Goal: Task Accomplishment & Management: Manage account settings

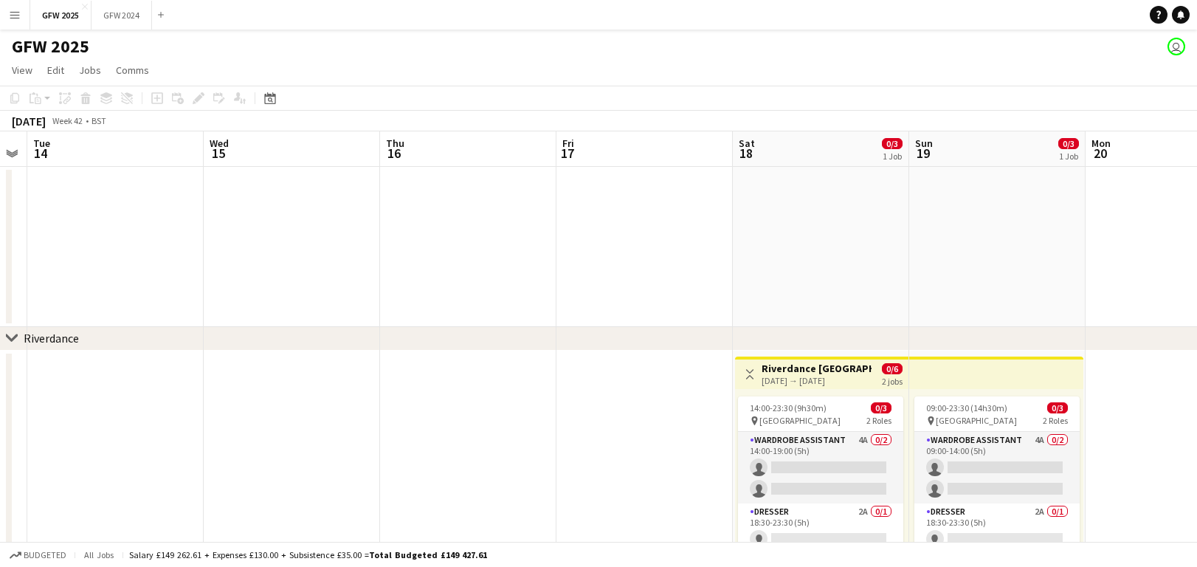
click at [13, 15] on app-icon "Menu" at bounding box center [15, 15] width 12 height 12
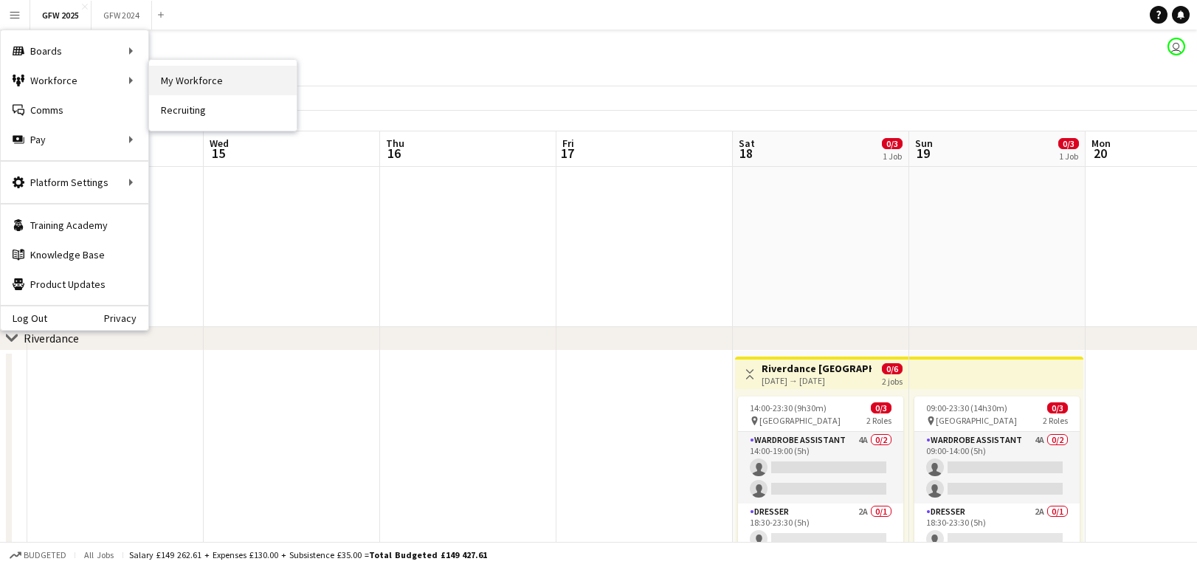
click at [199, 80] on link "My Workforce" at bounding box center [223, 81] width 148 height 30
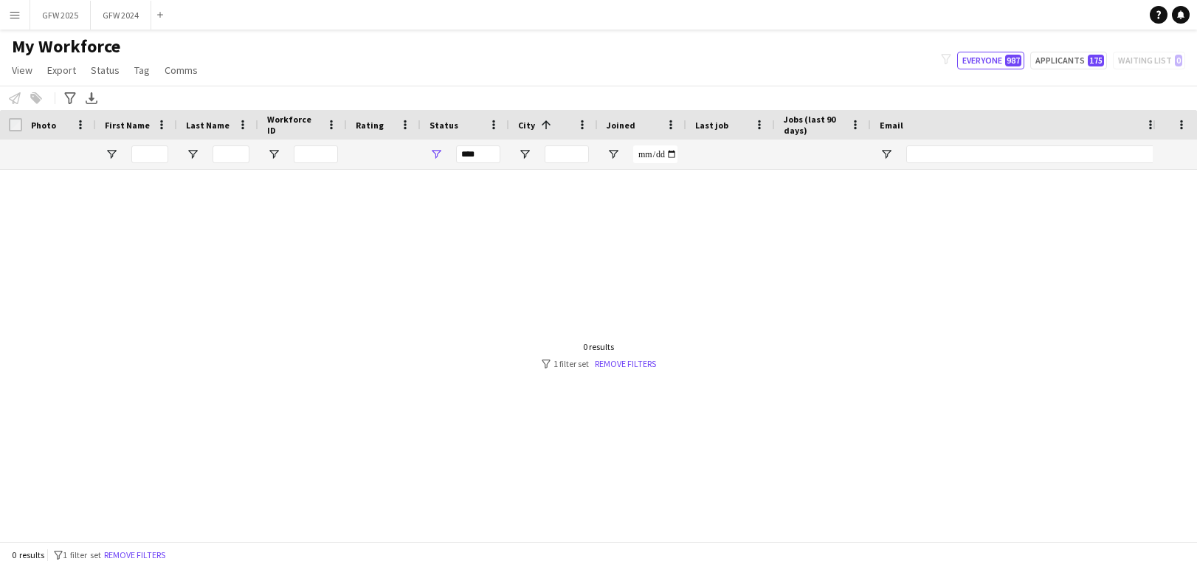
click at [469, 154] on div "***" at bounding box center [478, 154] width 44 height 18
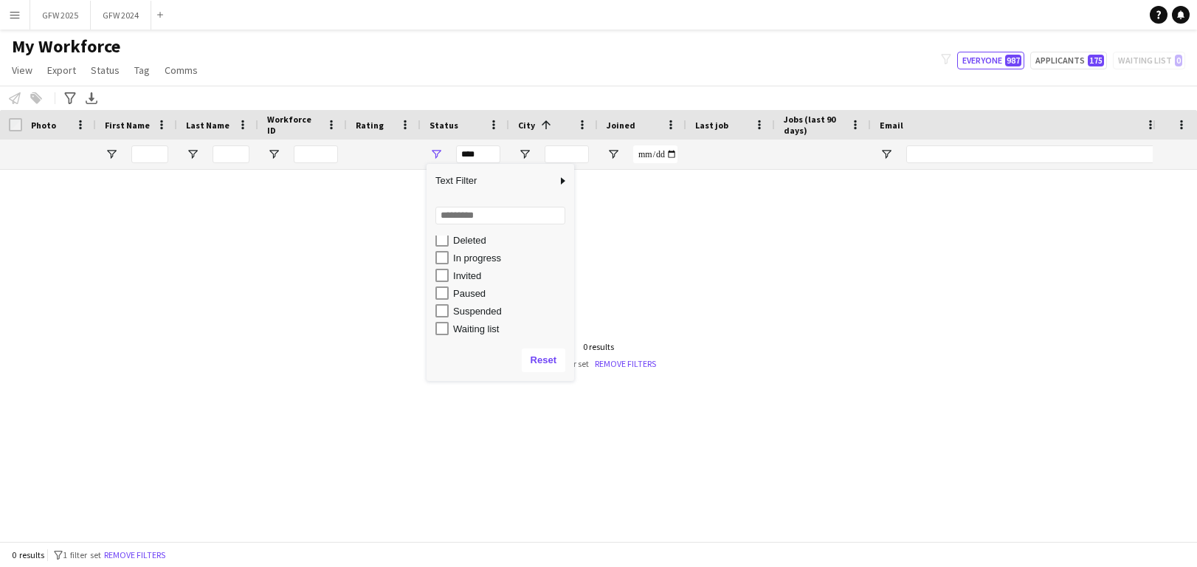
scroll to position [93, 0]
type input "**********"
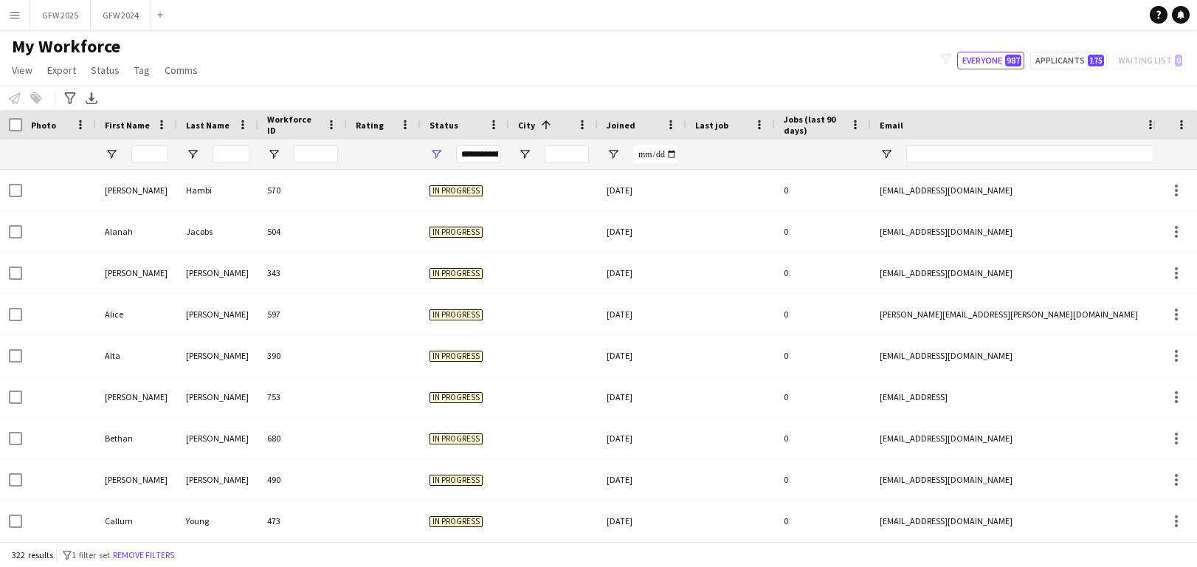
click at [672, 86] on div "Notify workforce Add to tag Select at least one crew to tag him or her. Advance…" at bounding box center [598, 98] width 1197 height 24
click at [484, 154] on div "**********" at bounding box center [478, 154] width 44 height 18
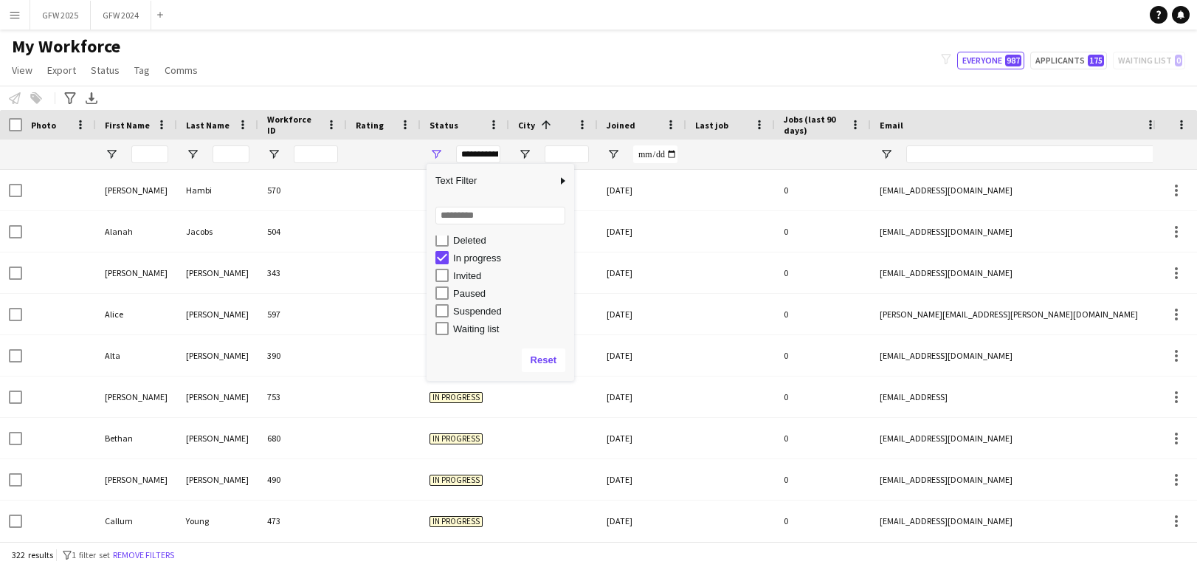
scroll to position [0, 0]
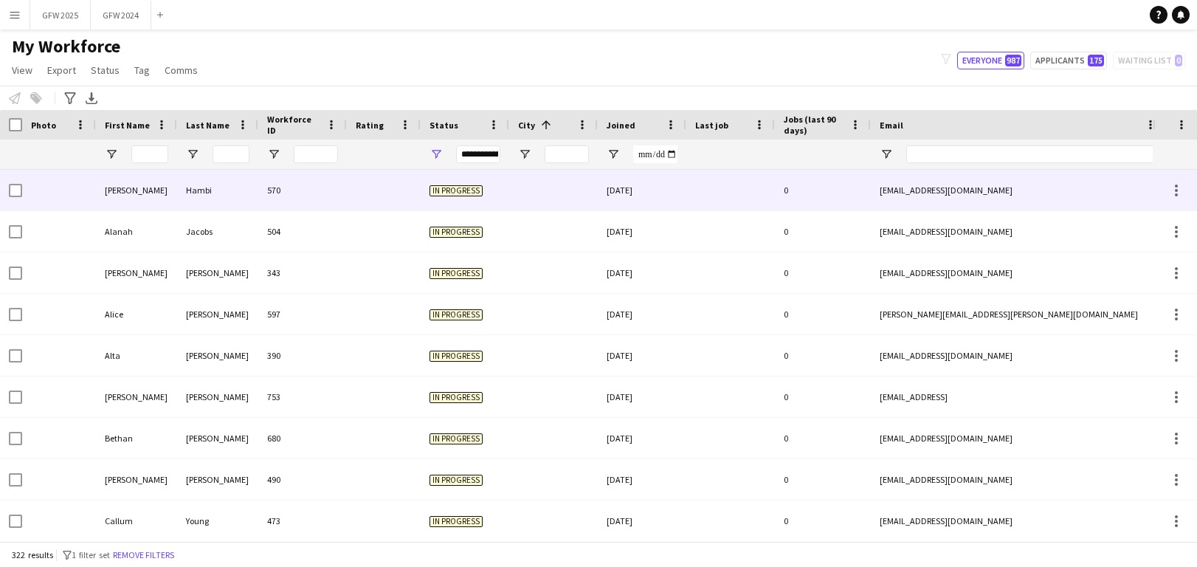
click at [399, 208] on div at bounding box center [384, 190] width 74 height 41
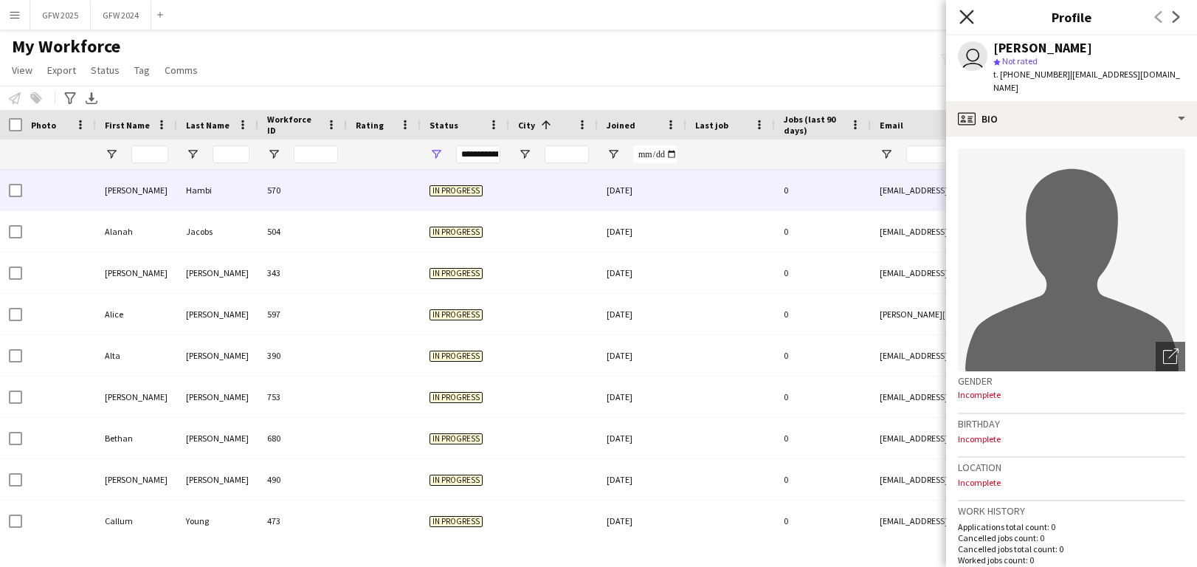
click at [864, 17] on icon "Close pop-in" at bounding box center [966, 17] width 14 height 14
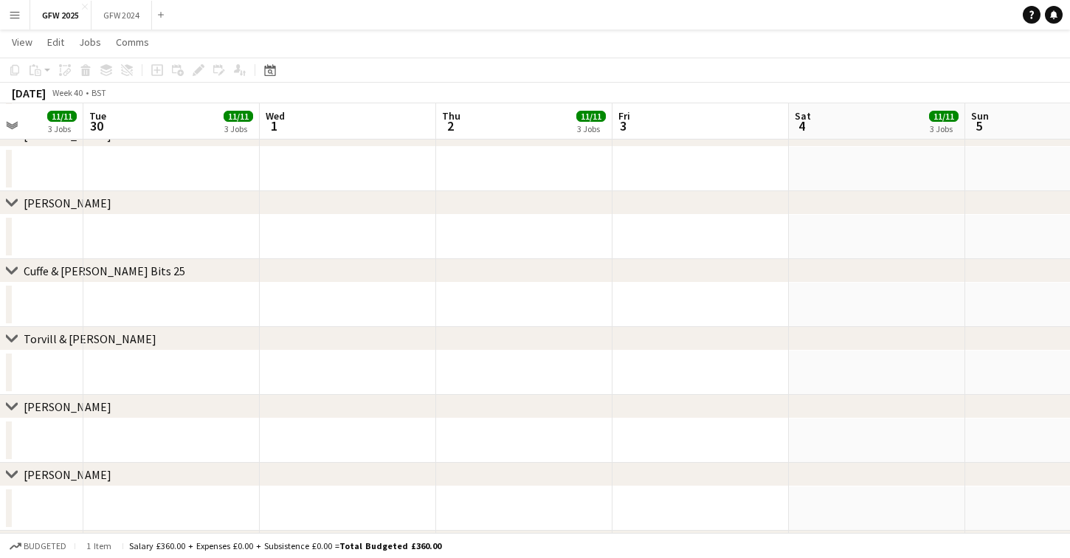
scroll to position [1646, 0]
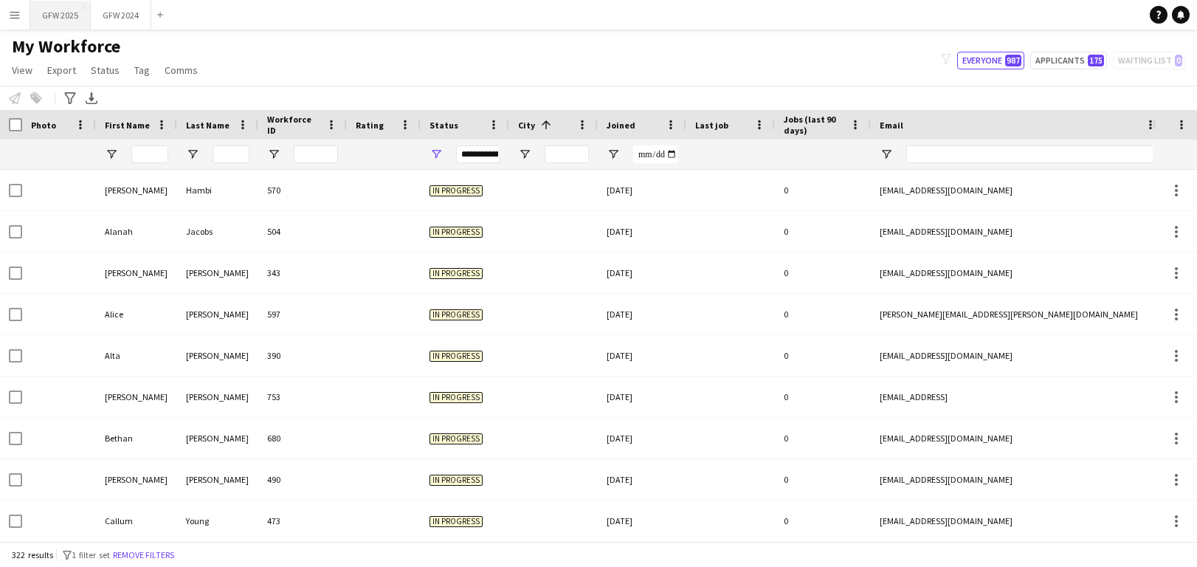
click at [66, 15] on button "GFW 2025 Close" at bounding box center [60, 15] width 61 height 29
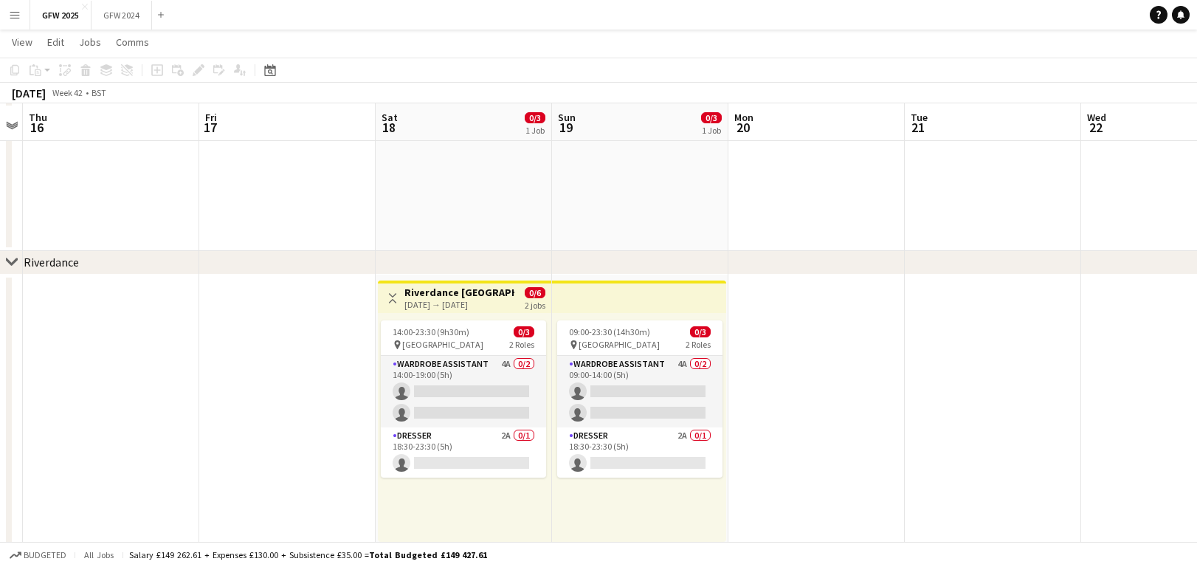
scroll to position [77, 0]
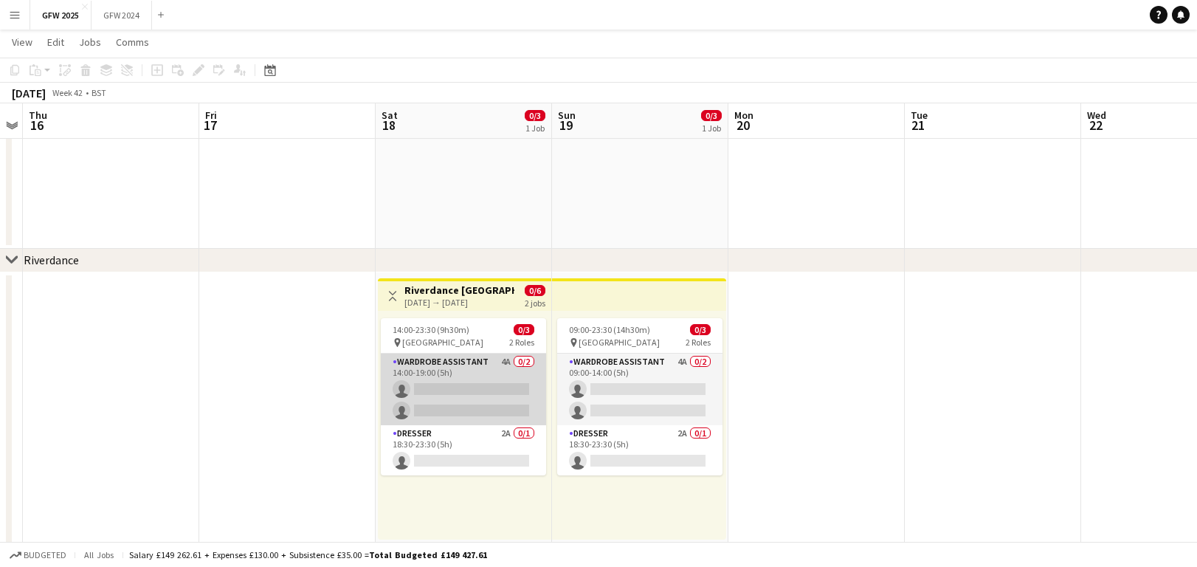
click at [472, 390] on app-card-role "Wardrobe Assistant 4A 0/2 14:00-19:00 (5h) single-neutral-actions single-neutra…" at bounding box center [463, 389] width 165 height 72
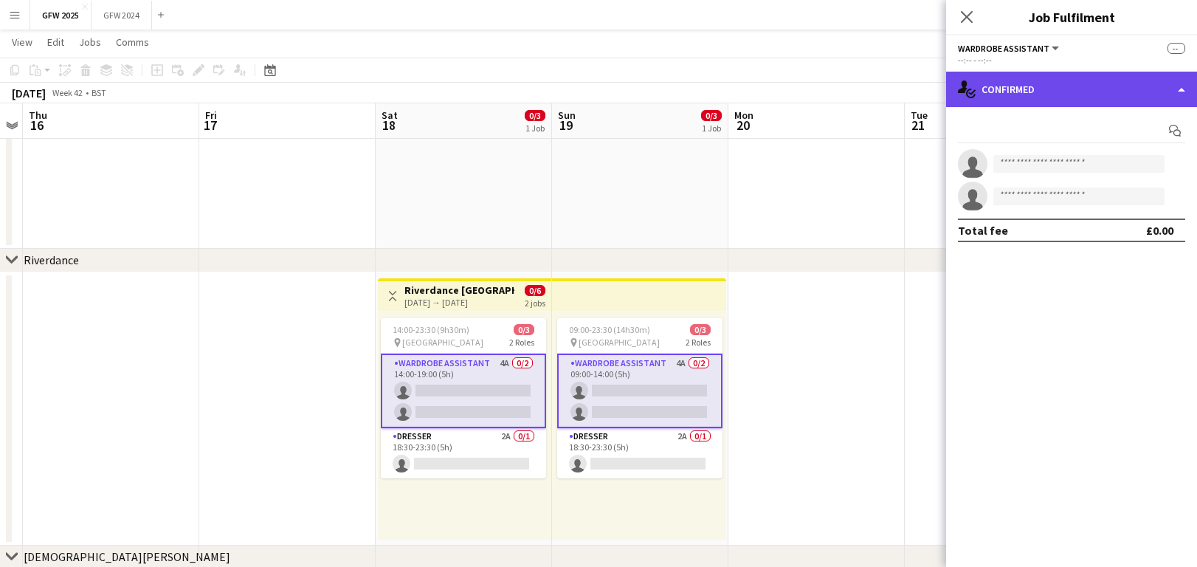
click at [995, 86] on div "single-neutral-actions-check-2 Confirmed" at bounding box center [1071, 89] width 251 height 35
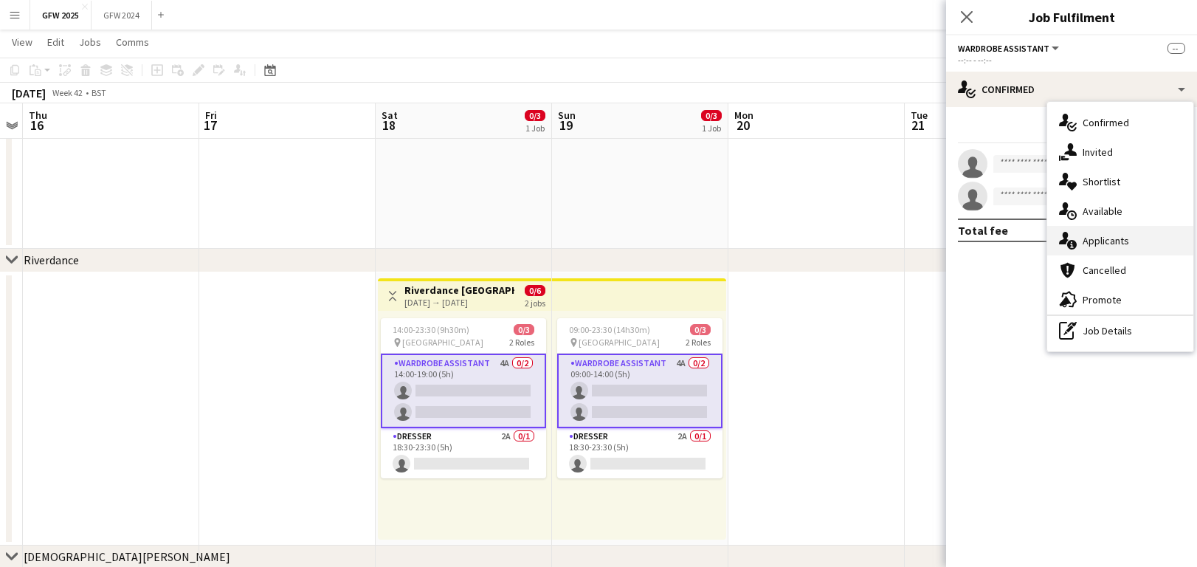
click at [1117, 244] on span "Applicants" at bounding box center [1106, 240] width 46 height 13
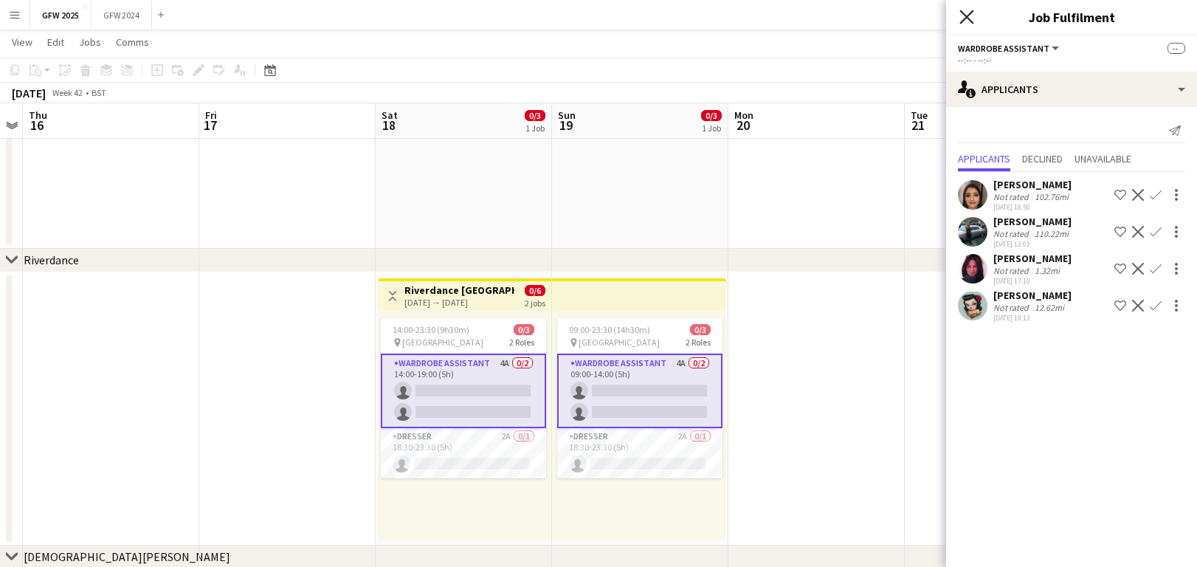
click at [967, 13] on icon "Close pop-in" at bounding box center [966, 17] width 14 height 14
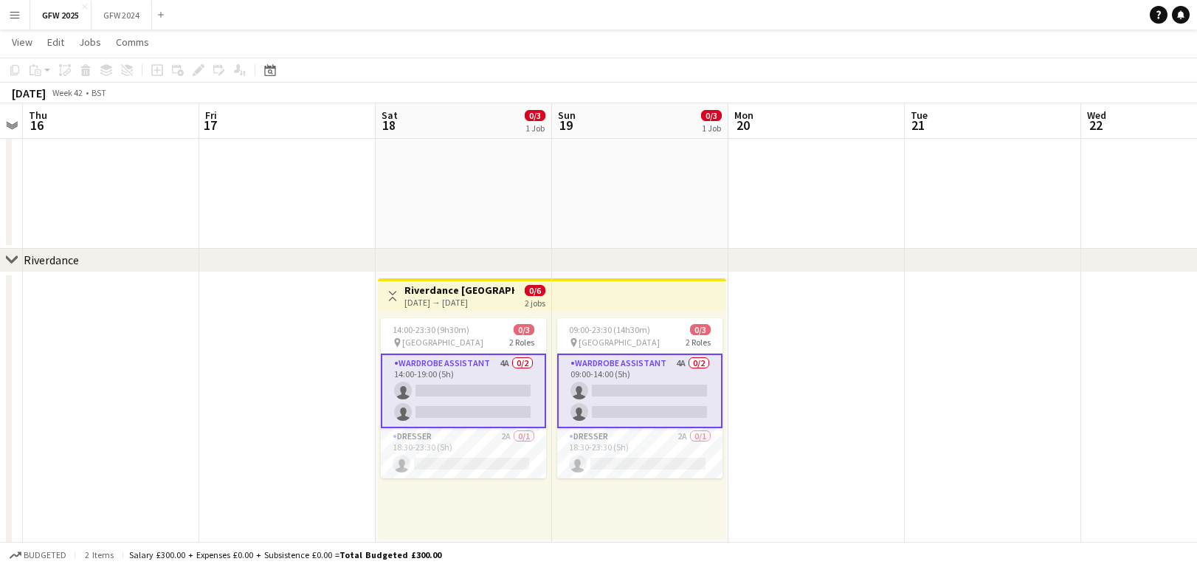
click at [13, 15] on app-icon "Menu" at bounding box center [15, 15] width 12 height 12
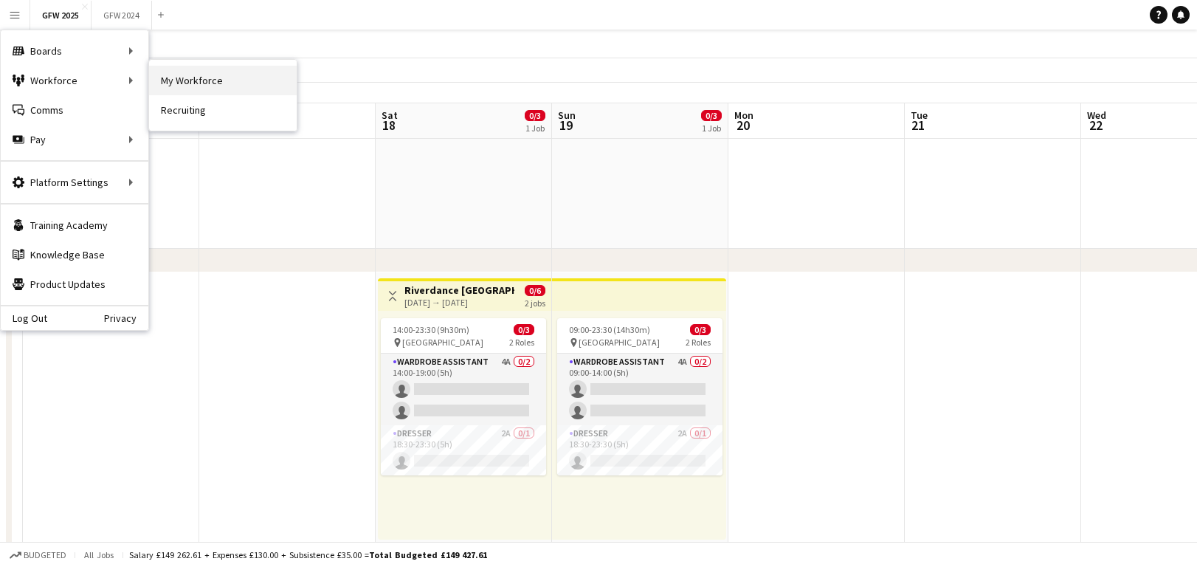
click at [193, 76] on link "My Workforce" at bounding box center [223, 81] width 148 height 30
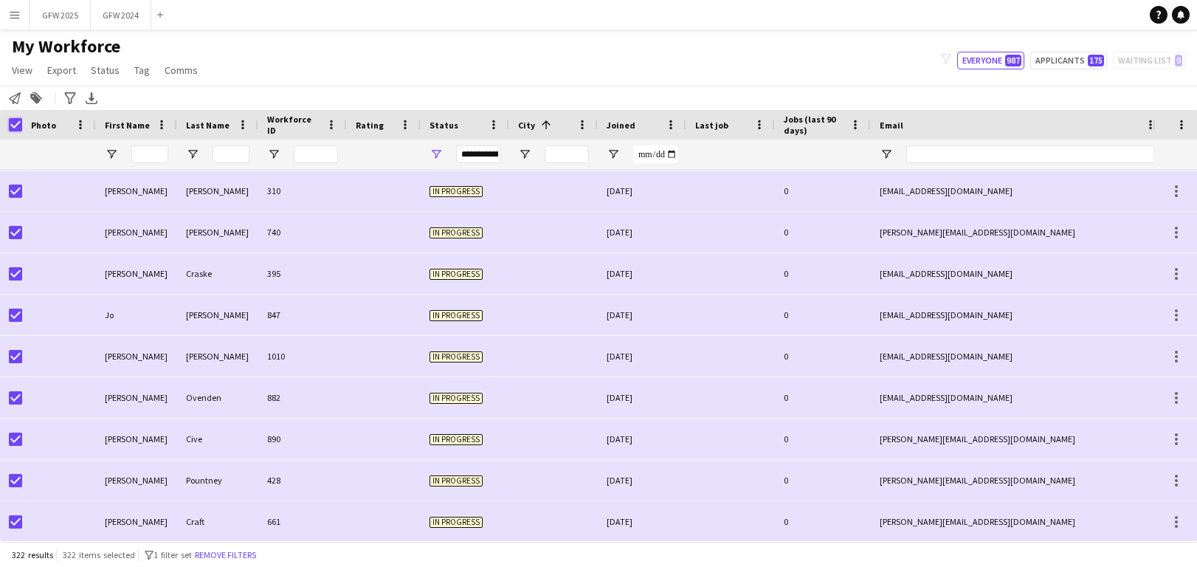
scroll to position [1383, 0]
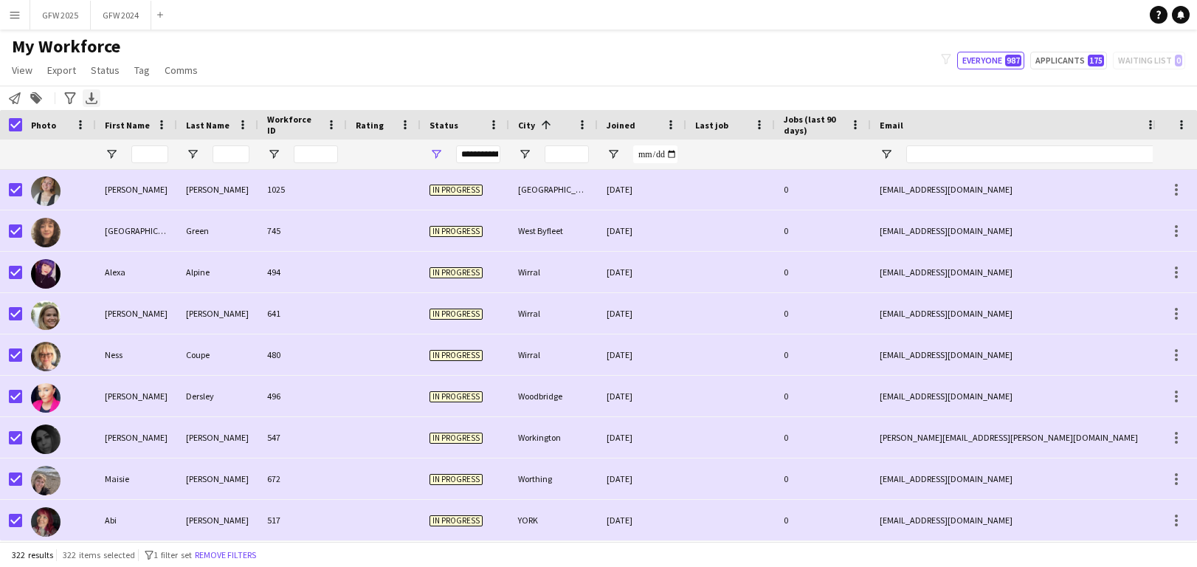
click at [91, 99] on icon at bounding box center [92, 96] width 6 height 9
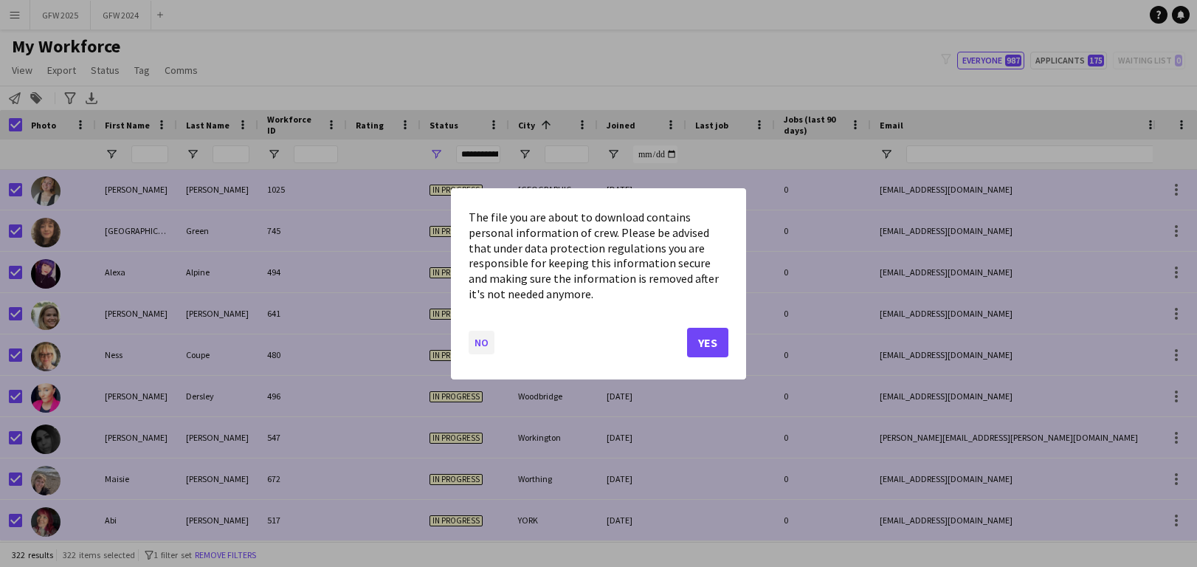
click at [477, 345] on button "No" at bounding box center [482, 342] width 26 height 24
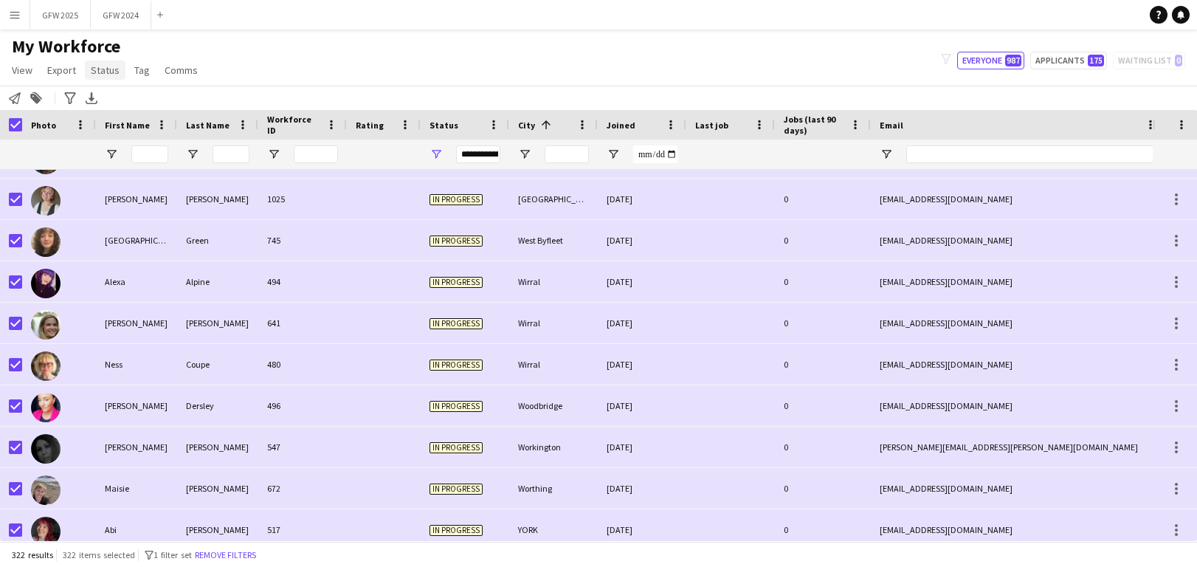
click at [107, 76] on span "Status" at bounding box center [105, 69] width 29 height 13
click at [61, 71] on span "Export" at bounding box center [61, 69] width 29 height 13
click at [201, 92] on div "Notify workforce Add to tag Search tags magnifier Add tag Advanced filters Adva…" at bounding box center [598, 98] width 1197 height 24
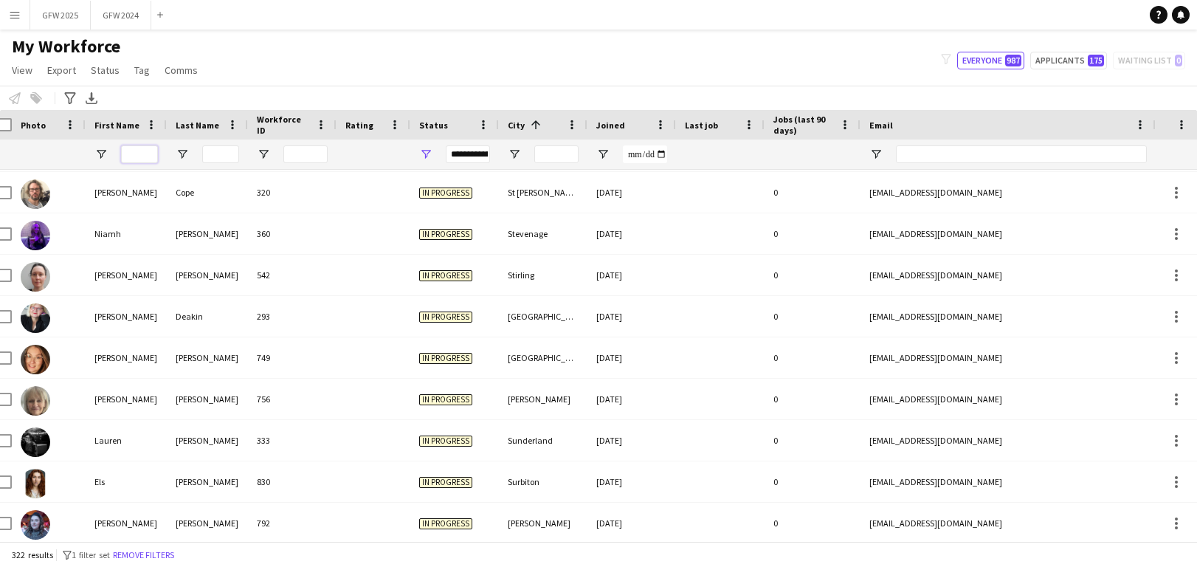
click at [139, 156] on input "First Name Filter Input" at bounding box center [139, 154] width 37 height 18
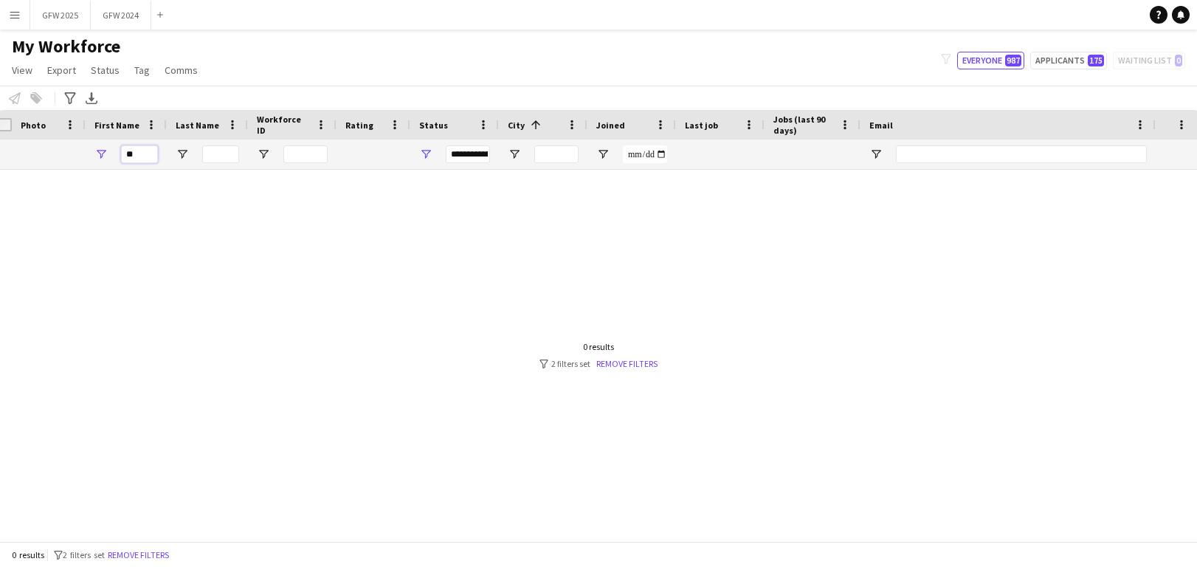
type input "*"
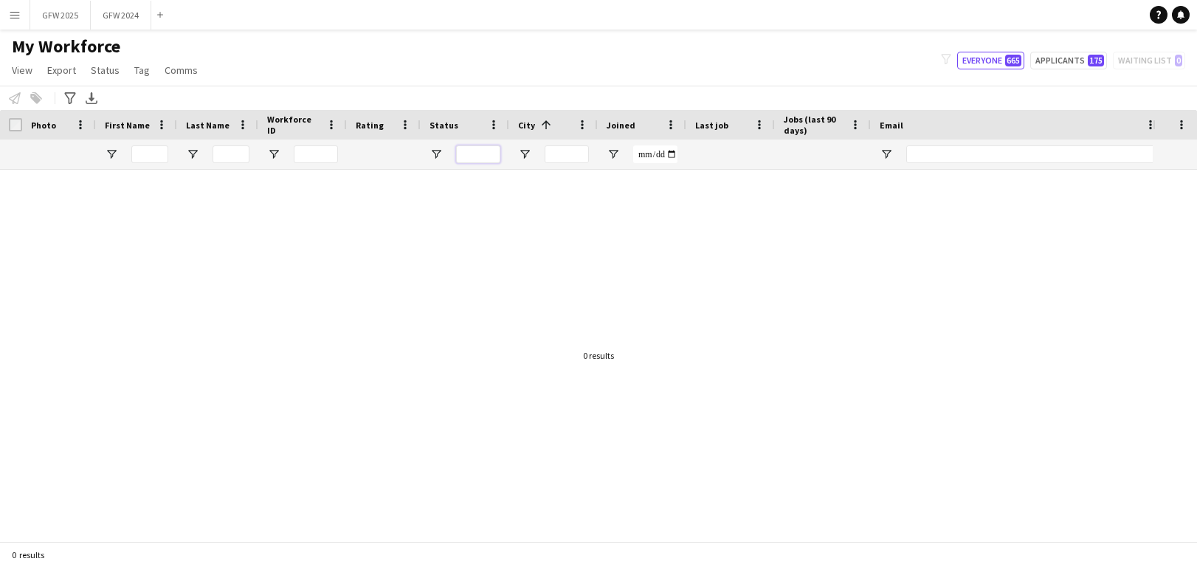
click at [492, 153] on input "Status Filter Input" at bounding box center [478, 154] width 44 height 18
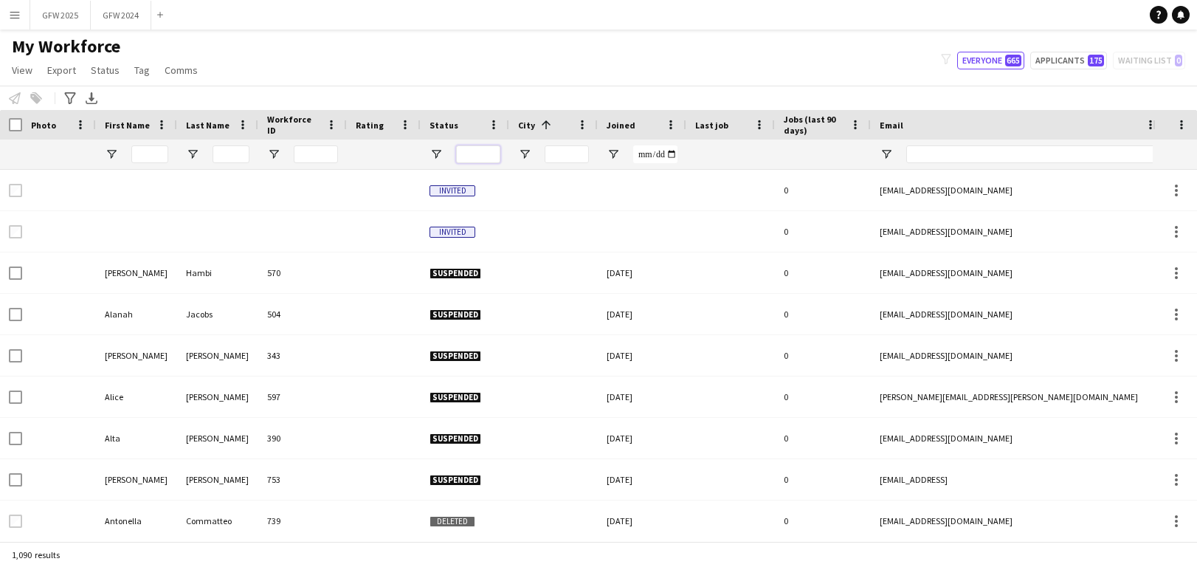
click at [480, 156] on input "Status Filter Input" at bounding box center [478, 154] width 44 height 18
click at [480, 157] on input "Status Filter Input" at bounding box center [478, 154] width 44 height 18
click at [433, 151] on span "Open Filter Menu" at bounding box center [435, 154] width 13 height 13
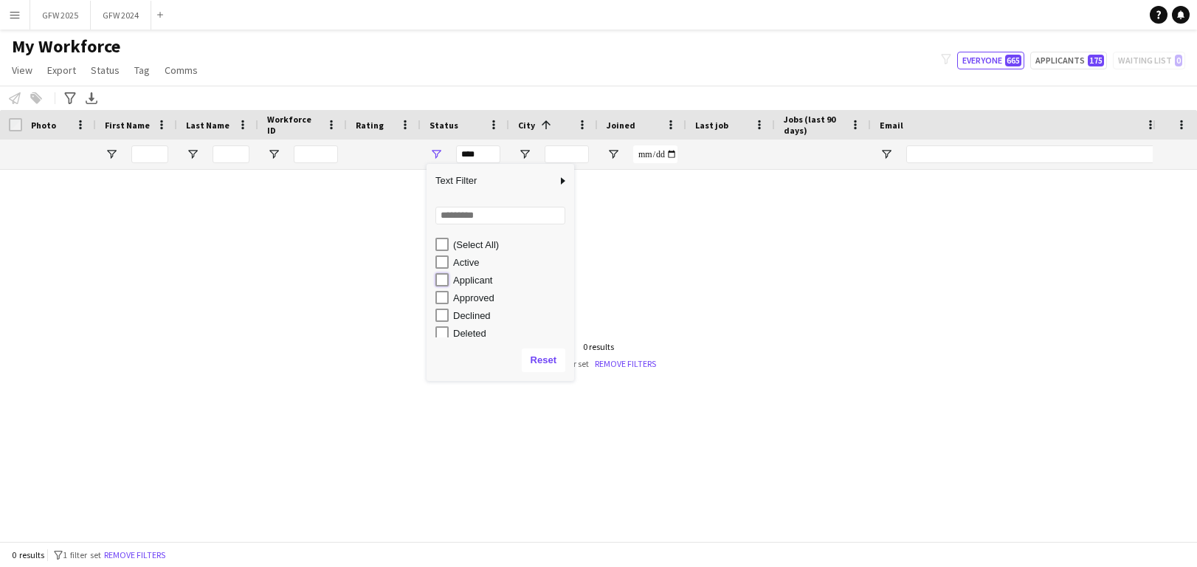
type input "**********"
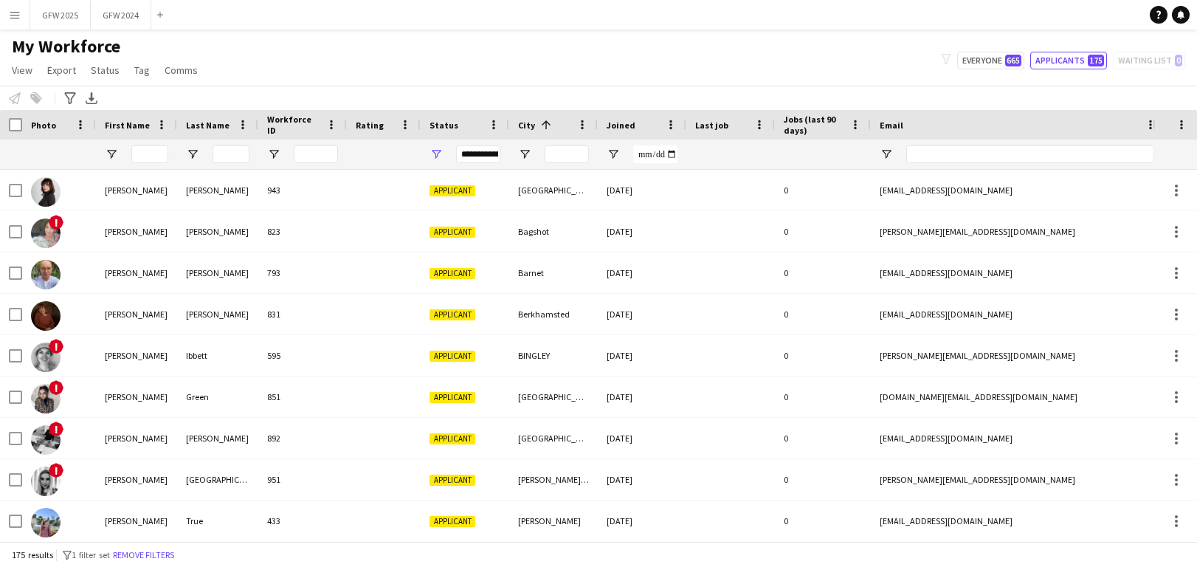
click at [411, 86] on div "Notify workforce Add to tag Select at least one crew to tag him or her. Advance…" at bounding box center [598, 98] width 1197 height 24
